Goal: Navigation & Orientation: Find specific page/section

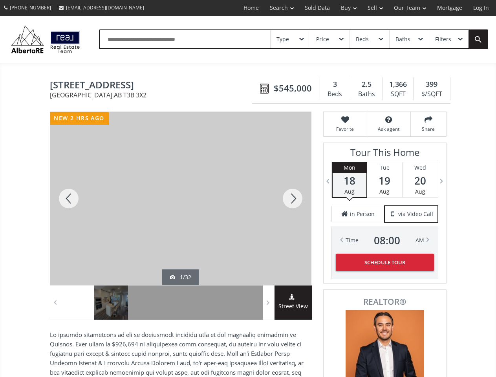
click at [276, 8] on link "Search" at bounding box center [281, 8] width 35 height 16
click at [345, 8] on link "Buy" at bounding box center [348, 8] width 27 height 16
click at [373, 8] on link "Sell" at bounding box center [375, 8] width 26 height 16
click at [409, 8] on link "Our Team" at bounding box center [409, 8] width 43 height 16
click at [481, 8] on link "Log In" at bounding box center [481, 8] width 27 height 16
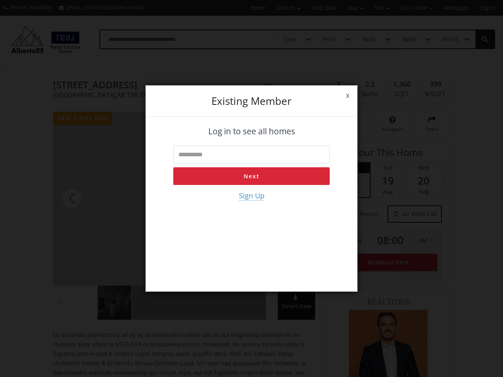
click at [290, 39] on div "x Existing member Log in to see all homes Next Sign Up" at bounding box center [251, 188] width 503 height 377
click at [330, 39] on div "x Existing member Log in to see all homes Next Sign Up" at bounding box center [251, 188] width 503 height 377
click at [369, 39] on div "x Existing member Log in to see all homes Next Sign Up" at bounding box center [251, 188] width 503 height 377
click at [409, 39] on div "x Existing member Log in to see all homes Next Sign Up" at bounding box center [251, 188] width 503 height 377
click at [449, 39] on div "x Existing member Log in to see all homes Next Sign Up" at bounding box center [251, 188] width 503 height 377
